Goal: Task Accomplishment & Management: Manage account settings

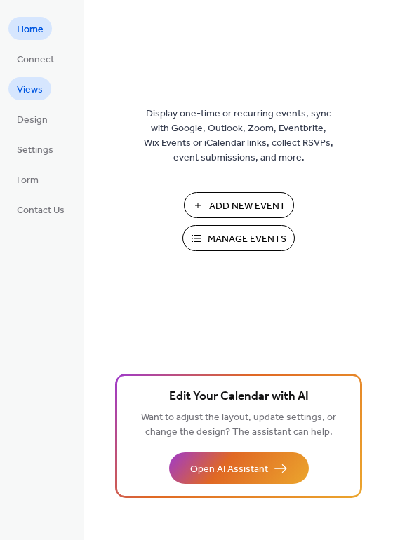
click at [27, 89] on span "Views" at bounding box center [30, 90] width 26 height 15
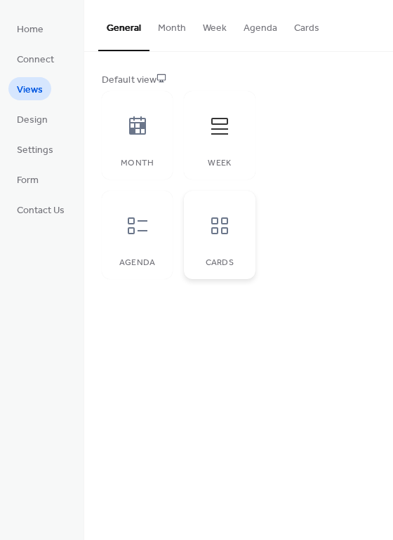
click at [220, 233] on icon at bounding box center [219, 226] width 22 height 22
click at [29, 29] on span "Home" at bounding box center [30, 29] width 27 height 15
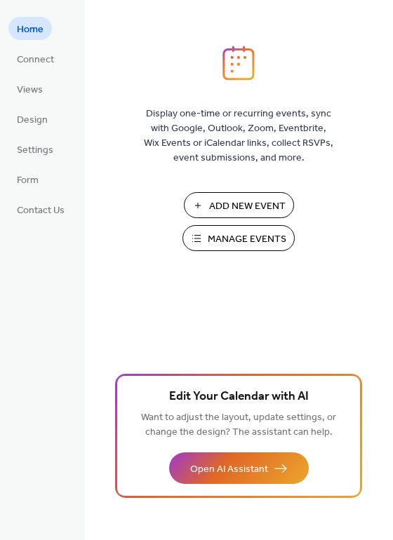
click at [247, 202] on span "Add New Event" at bounding box center [247, 206] width 76 height 15
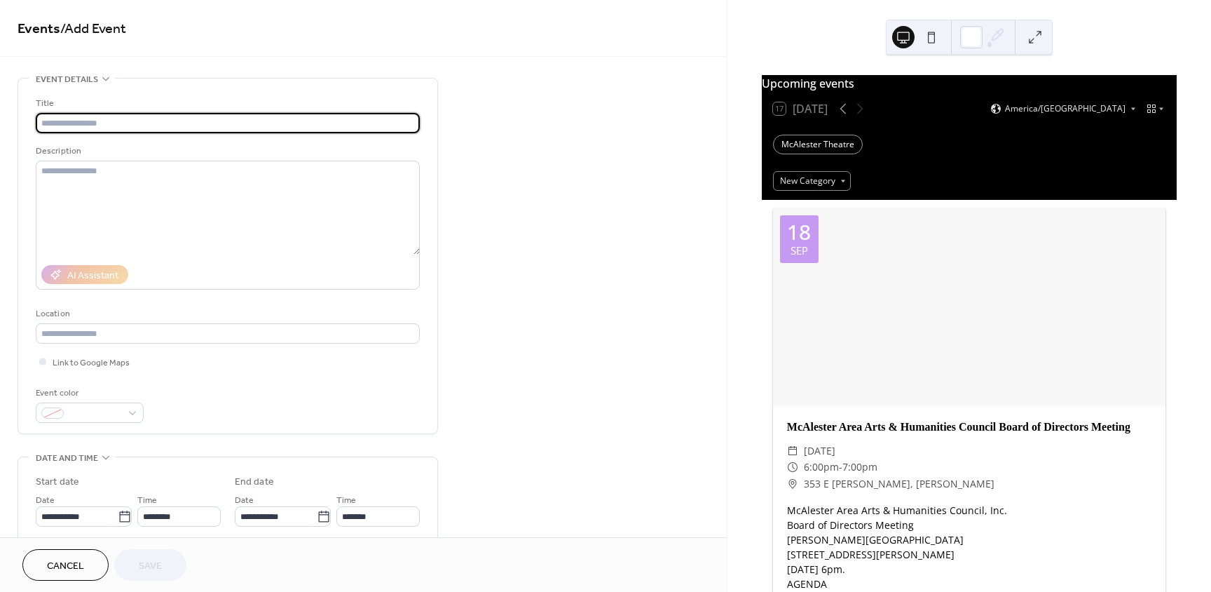
click at [347, 128] on input "text" at bounding box center [228, 123] width 384 height 20
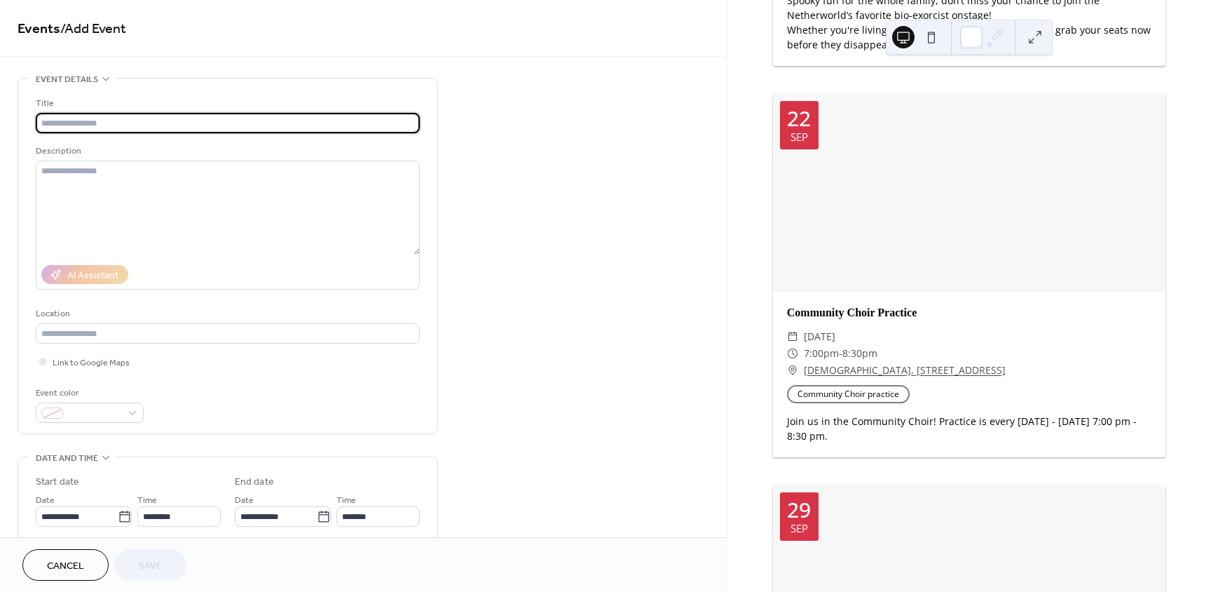
scroll to position [2874, 0]
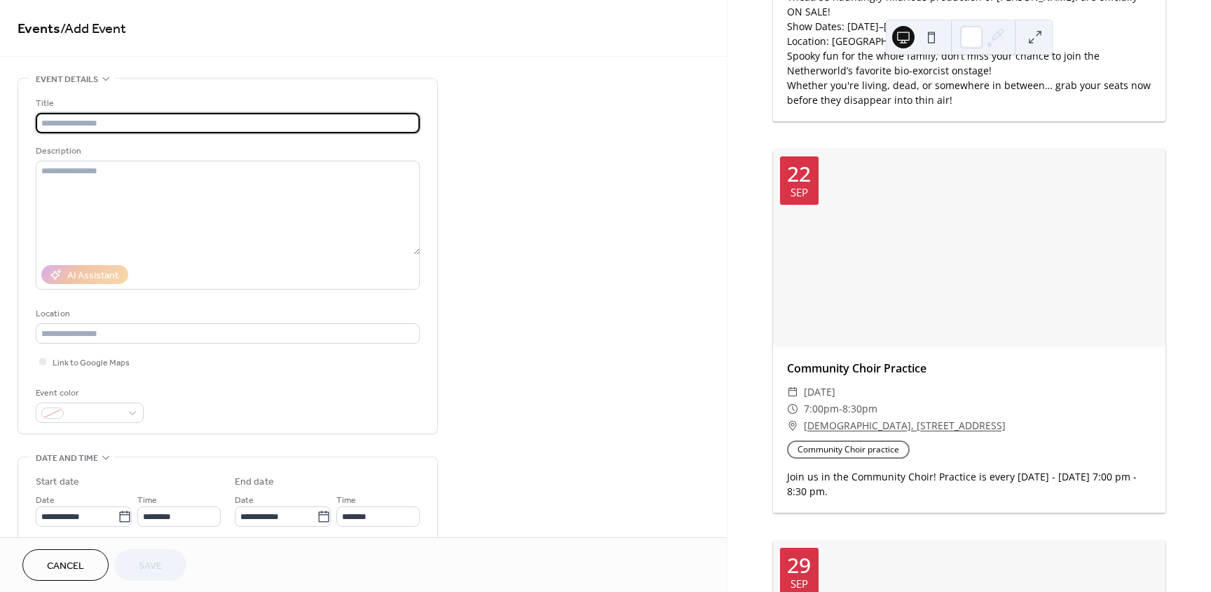
click at [1007, 227] on div at bounding box center [969, 247] width 393 height 196
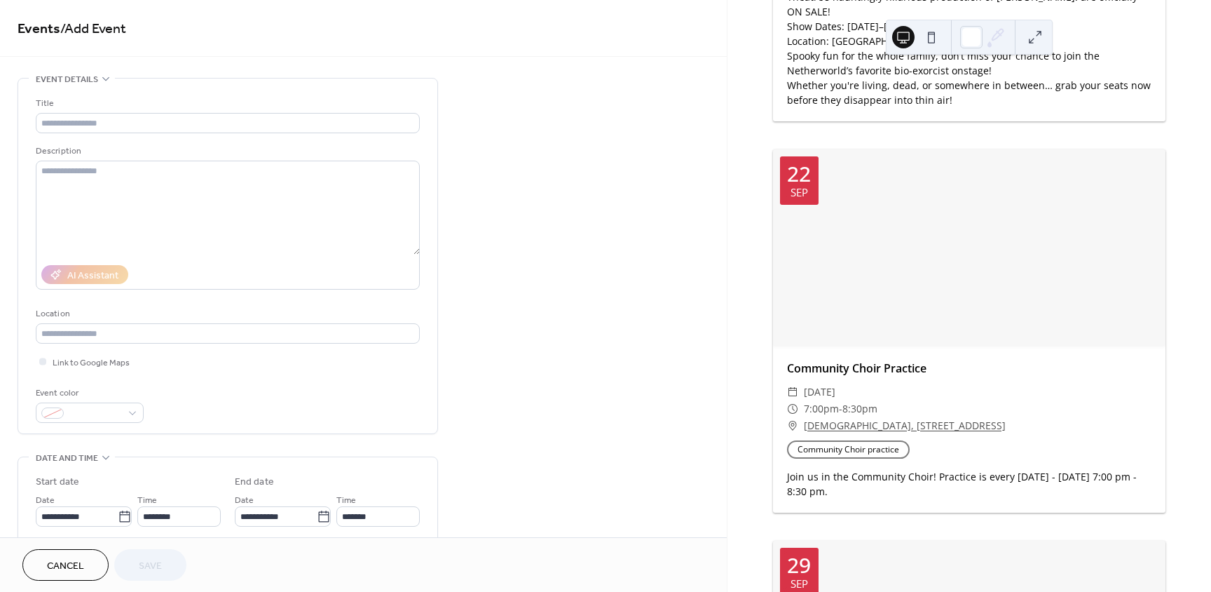
click at [58, 553] on button "Cancel" at bounding box center [65, 565] width 86 height 32
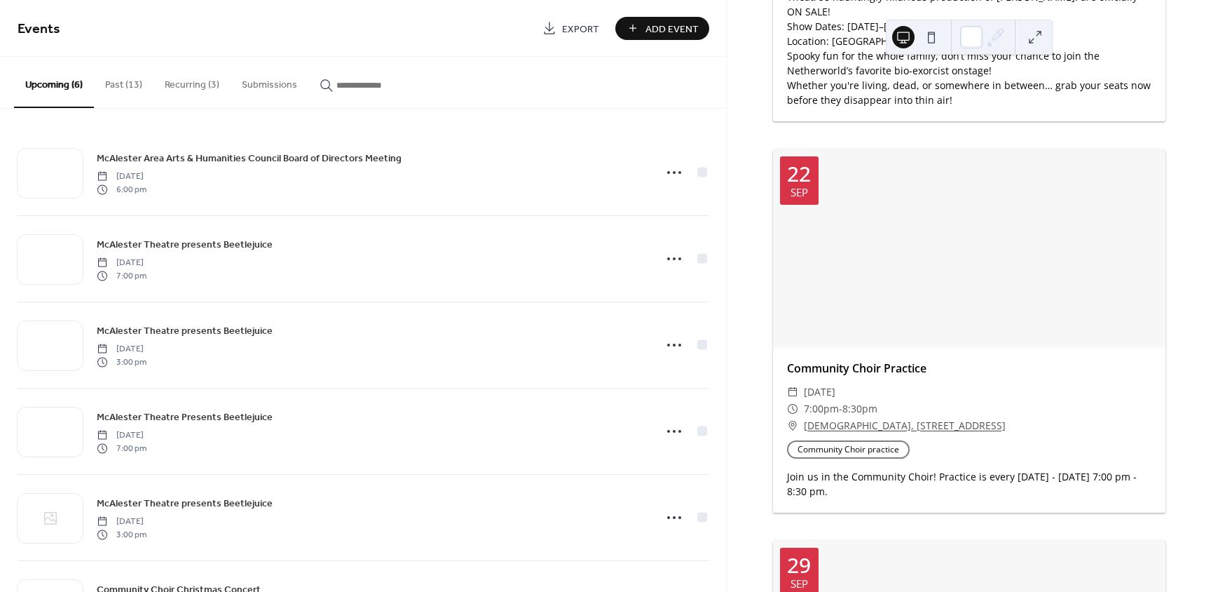
click at [184, 81] on button "Recurring (3)" at bounding box center [192, 82] width 77 height 50
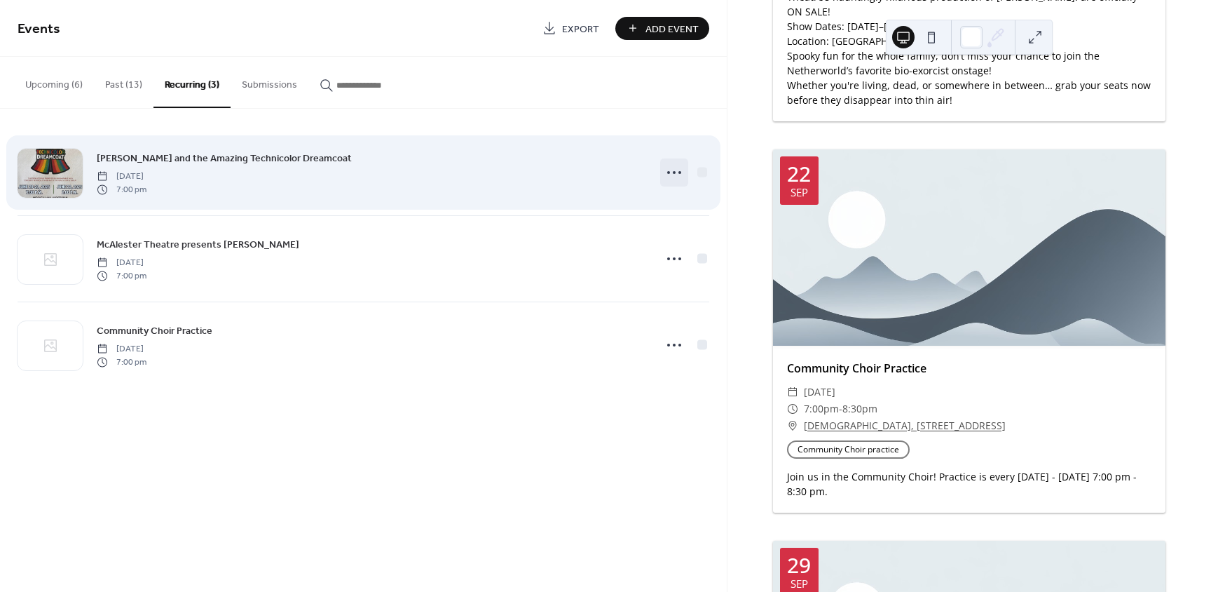
click at [672, 172] on icon at bounding box center [674, 172] width 22 height 22
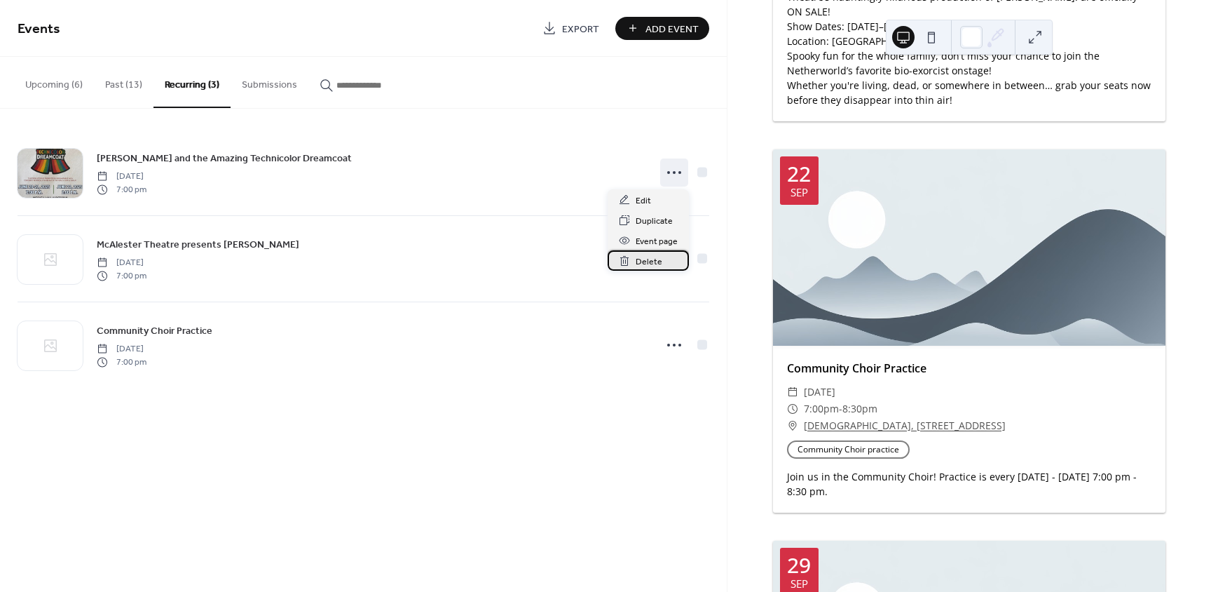
click at [656, 262] on span "Delete" at bounding box center [649, 261] width 27 height 15
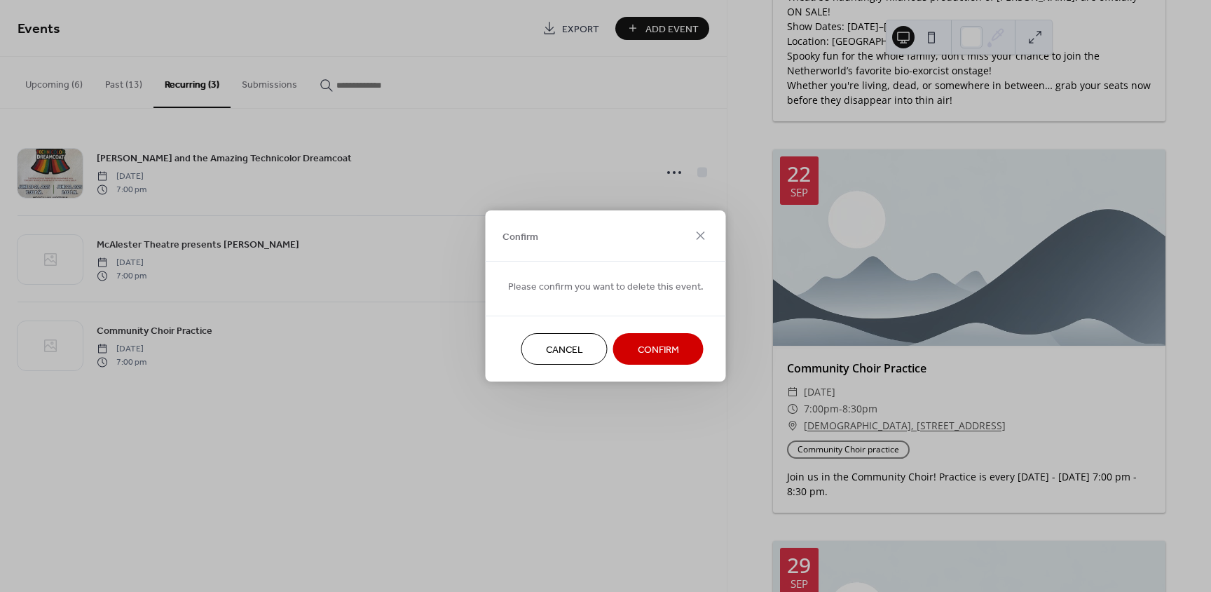
click at [659, 353] on span "Confirm" at bounding box center [658, 350] width 41 height 15
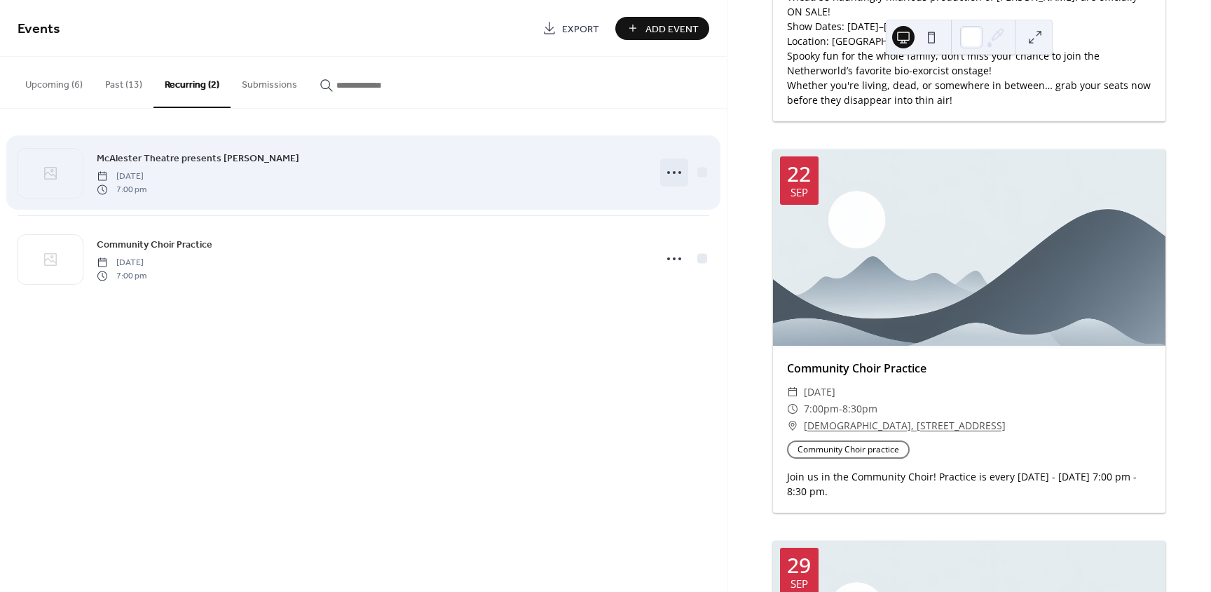
click at [676, 172] on icon at bounding box center [674, 172] width 22 height 22
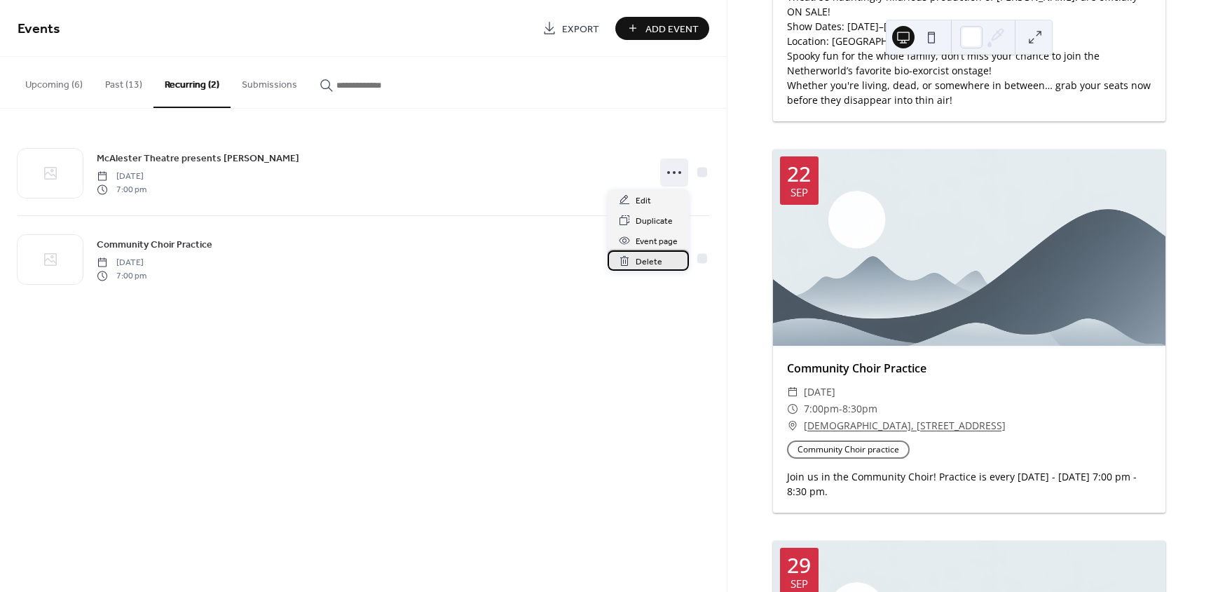
click at [654, 264] on span "Delete" at bounding box center [649, 261] width 27 height 15
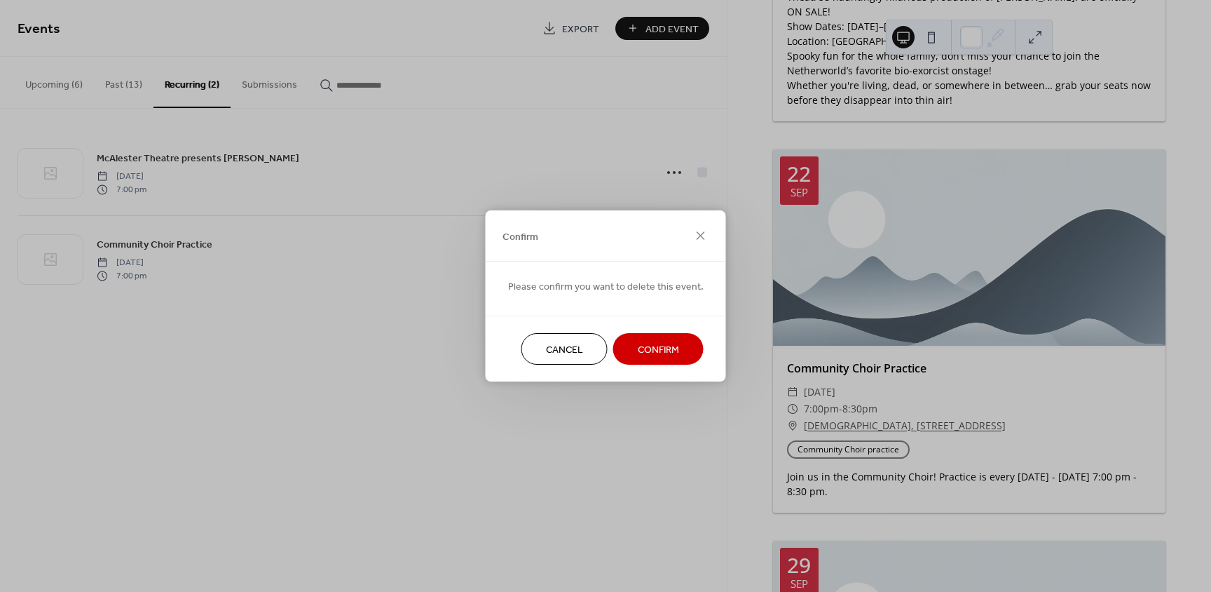
click at [663, 356] on span "Confirm" at bounding box center [658, 350] width 41 height 15
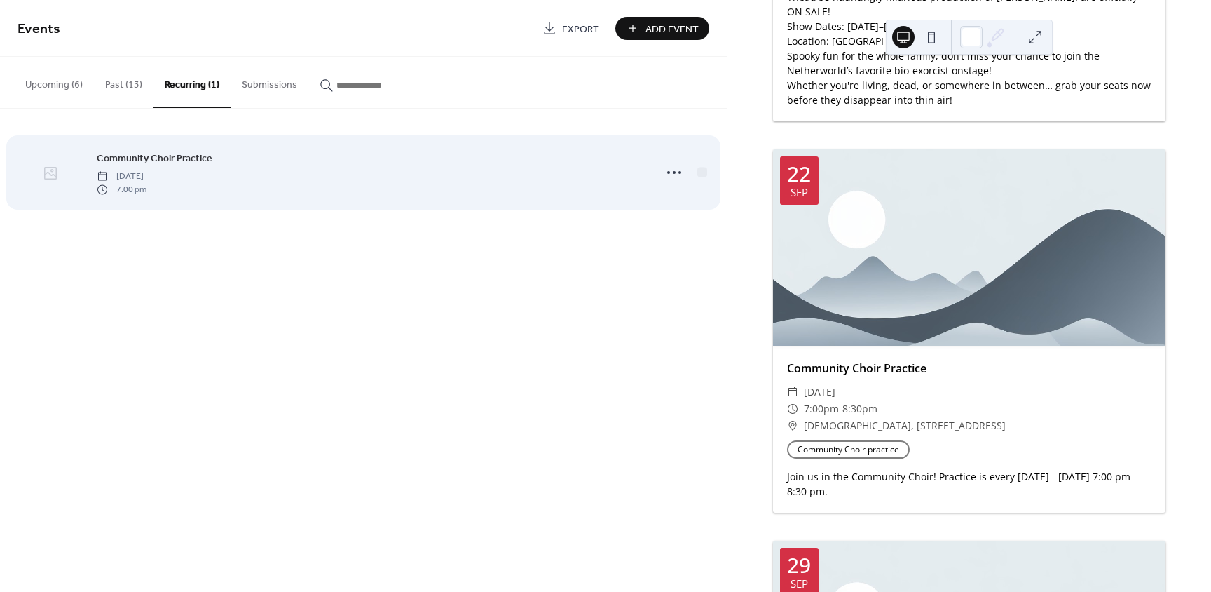
click at [48, 171] on icon at bounding box center [50, 173] width 17 height 17
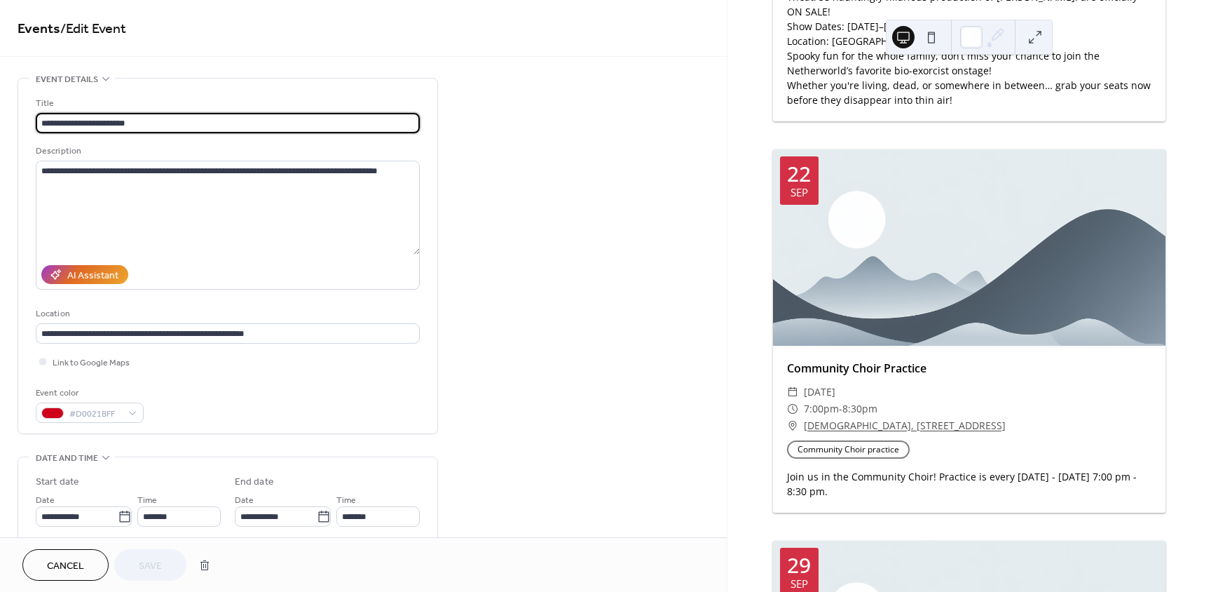
type input "**********"
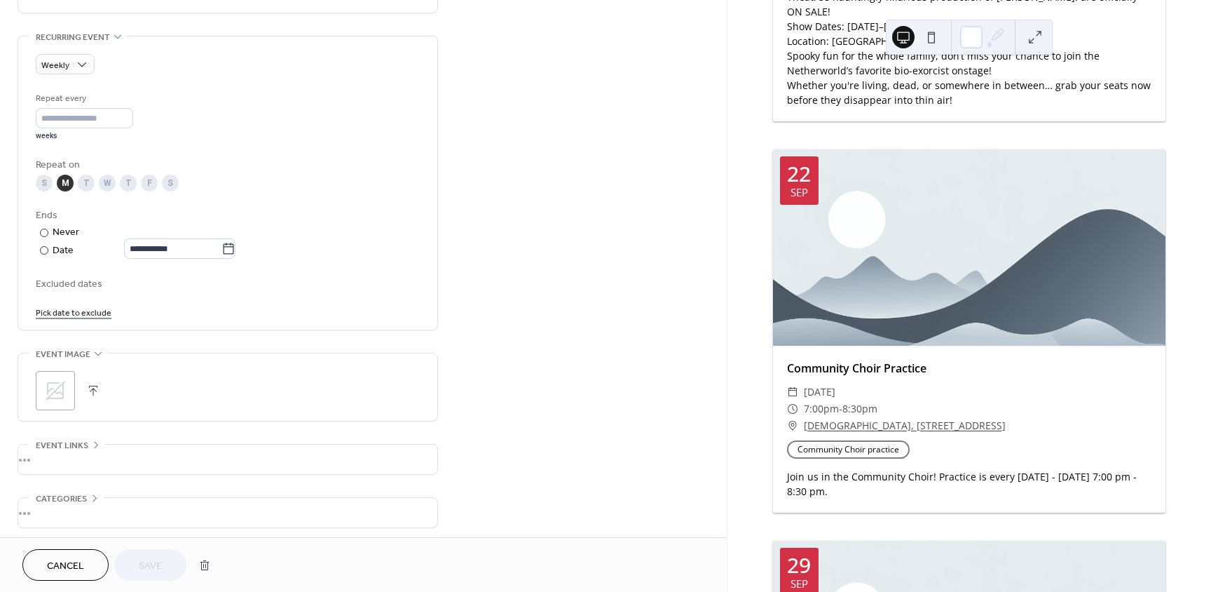
scroll to position [631, 0]
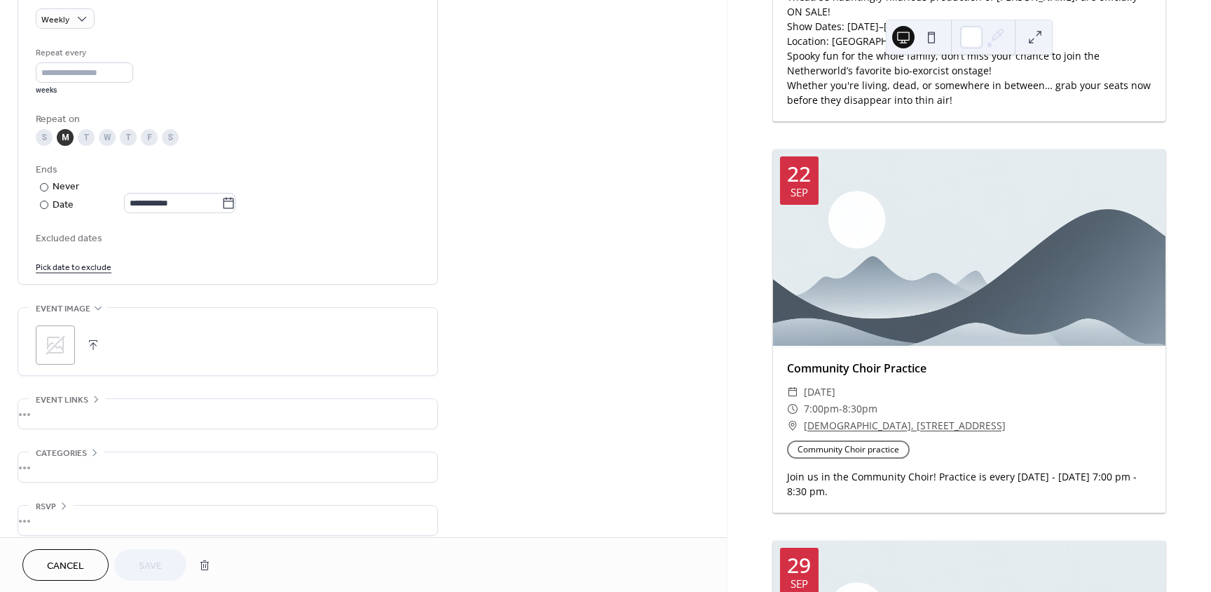
click at [60, 334] on icon at bounding box center [55, 345] width 22 height 22
click at [157, 565] on span "Save" at bounding box center [150, 566] width 23 height 15
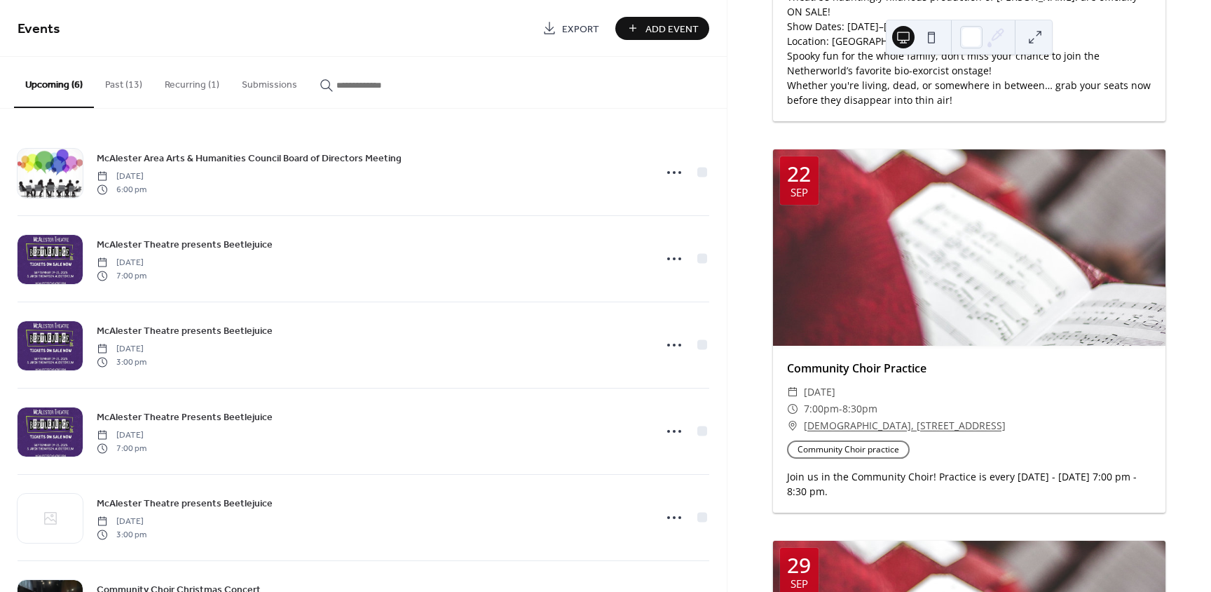
click at [928, 35] on button at bounding box center [932, 37] width 22 height 22
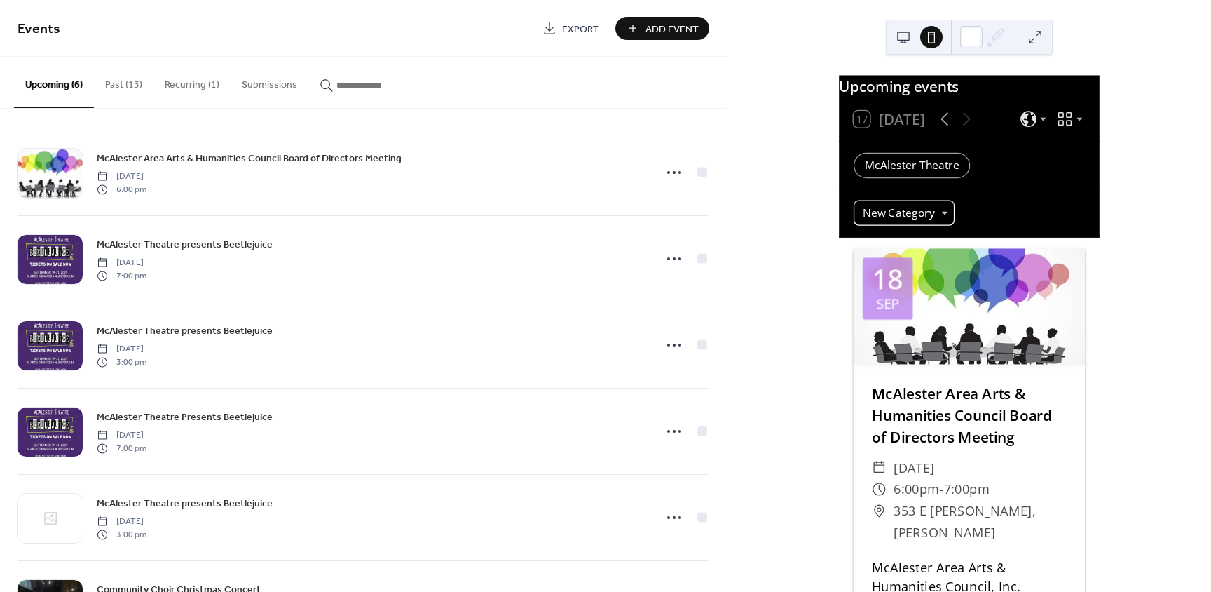
click at [942, 225] on div "New Category" at bounding box center [904, 212] width 101 height 25
click at [1180, 136] on div "Upcoming events 17 Today McAlester Theatre New Category 18 Sep McAlester Area A…" at bounding box center [970, 296] width 484 height 592
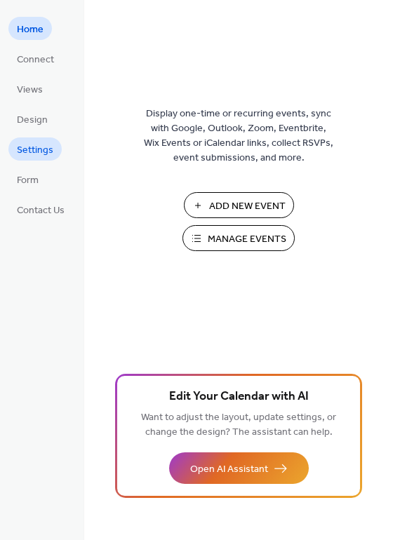
click at [32, 145] on span "Settings" at bounding box center [35, 150] width 36 height 15
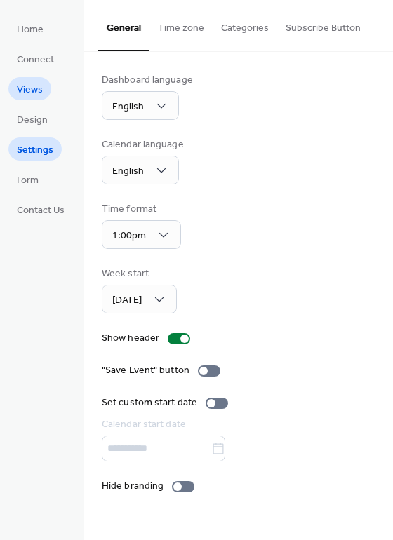
click at [13, 93] on link "Views" at bounding box center [29, 88] width 43 height 23
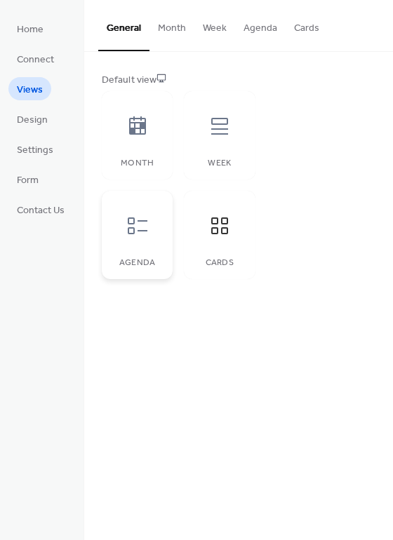
click at [137, 234] on icon at bounding box center [137, 226] width 22 height 22
click at [320, 156] on div "Default view Month Week Agenda Cards" at bounding box center [238, 176] width 273 height 206
